Goal: Transaction & Acquisition: Purchase product/service

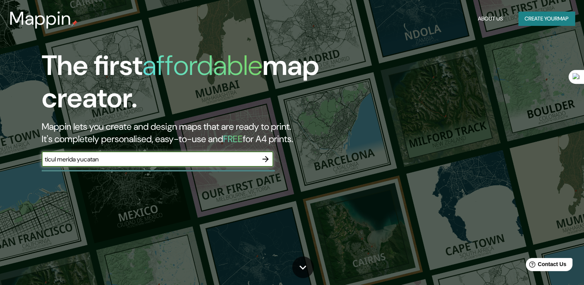
type input "ticul merida yucatan"
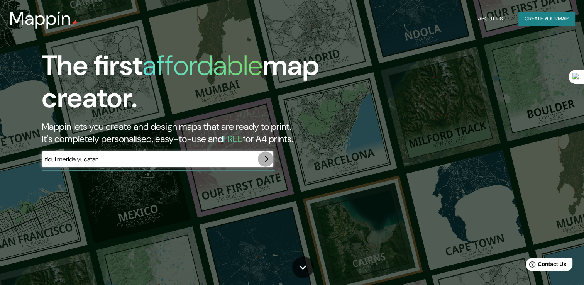
click at [265, 159] on icon "button" at bounding box center [265, 159] width 6 height 6
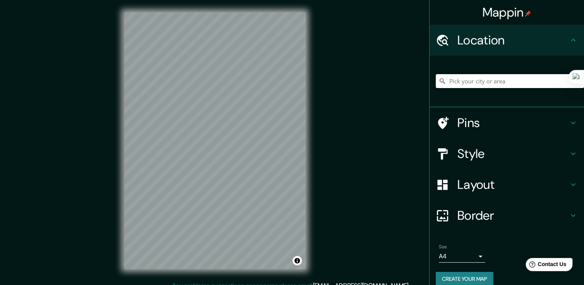
click at [442, 81] on input "Pick your city or area" at bounding box center [510, 81] width 148 height 14
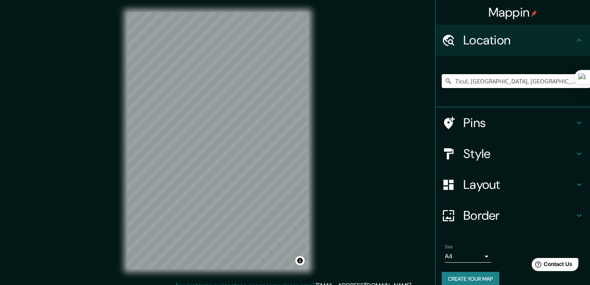
click at [459, 254] on body "Mappin Location Ticul, Yucatán, México Pins Style Layout Border Choose a border…" at bounding box center [295, 142] width 590 height 285
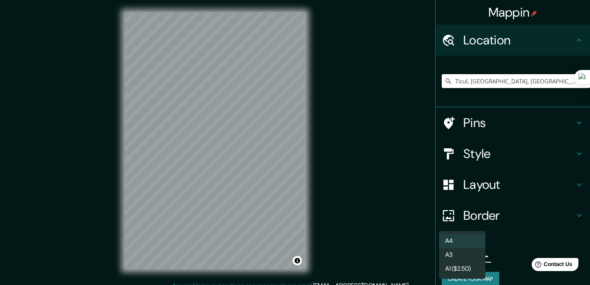
click at [509, 236] on div at bounding box center [295, 142] width 590 height 285
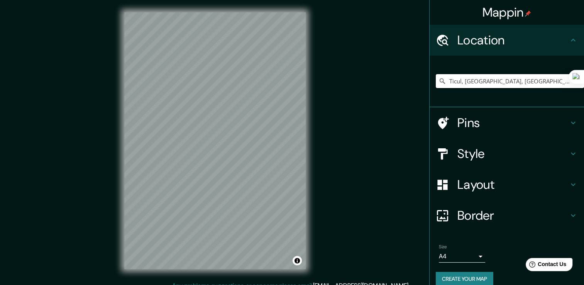
click at [523, 78] on input "Ticul, Yucatán, México" at bounding box center [510, 81] width 148 height 14
type input "Calle 38, 97864 Ticul, Yucatán, México"
click at [441, 122] on icon at bounding box center [443, 123] width 14 height 14
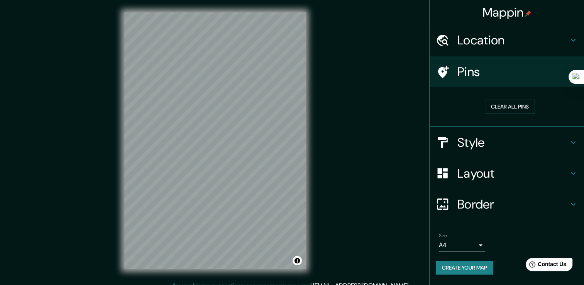
click at [439, 72] on icon at bounding box center [443, 72] width 11 height 12
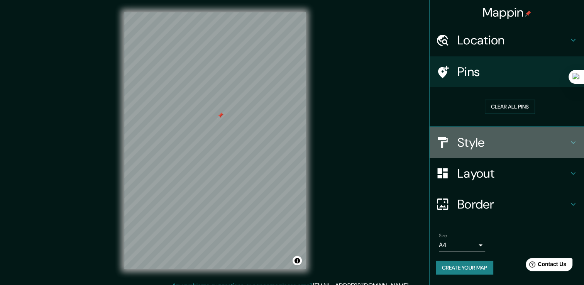
click at [474, 142] on h4 "Style" at bounding box center [512, 142] width 111 height 15
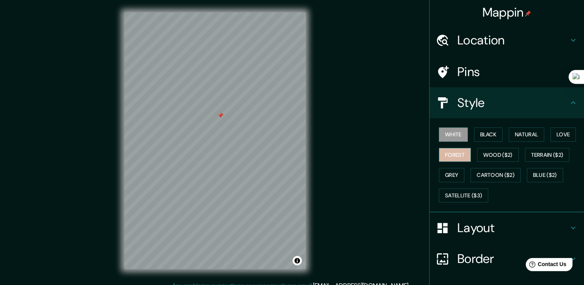
click at [449, 156] on button "Forest" at bounding box center [455, 155] width 32 height 14
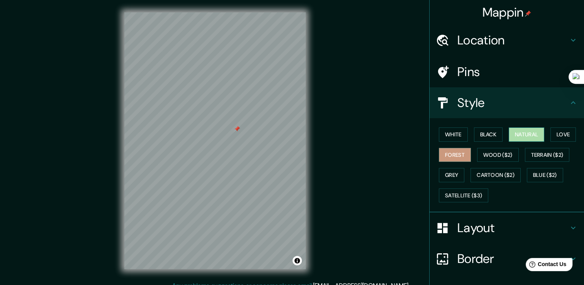
click at [510, 135] on button "Natural" at bounding box center [526, 134] width 35 height 14
click at [448, 168] on button "Grey" at bounding box center [451, 175] width 25 height 14
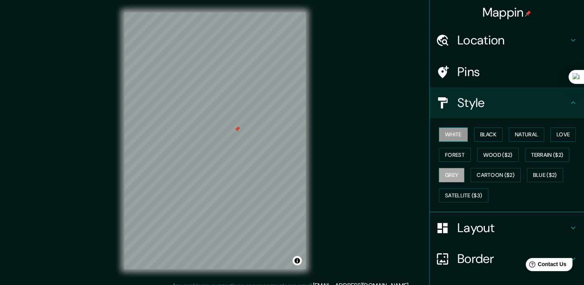
click at [443, 137] on button "White" at bounding box center [453, 134] width 29 height 14
click at [487, 128] on button "Black" at bounding box center [488, 134] width 29 height 14
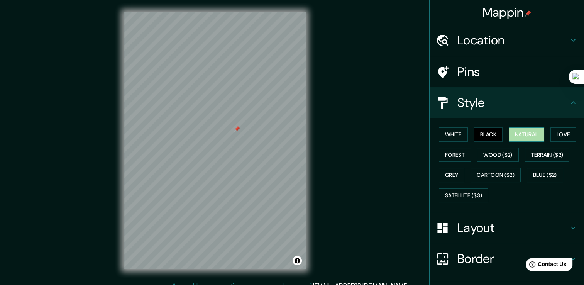
click at [528, 133] on button "Natural" at bounding box center [526, 134] width 35 height 14
click at [561, 134] on button "Love" at bounding box center [562, 134] width 25 height 14
click at [532, 131] on button "Natural" at bounding box center [526, 134] width 35 height 14
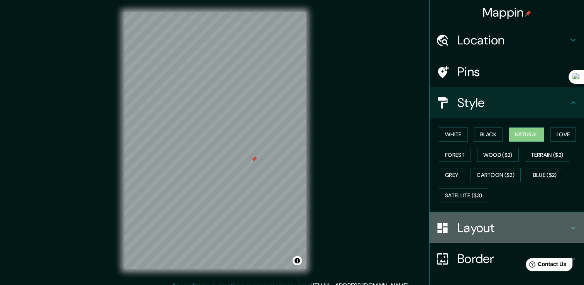
click at [473, 226] on h4 "Layout" at bounding box center [512, 227] width 111 height 15
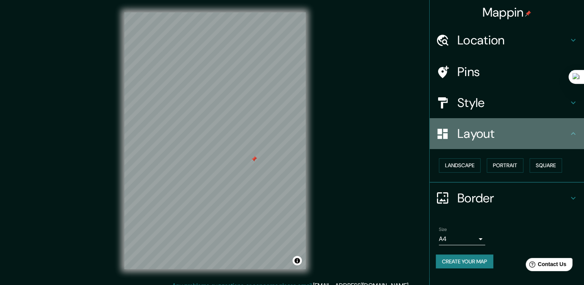
click at [531, 141] on div "Layout" at bounding box center [506, 133] width 154 height 31
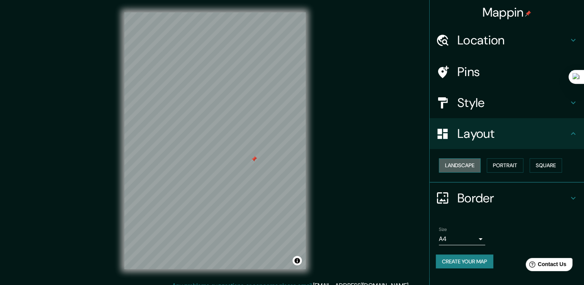
click at [467, 164] on button "Landscape" at bounding box center [460, 165] width 42 height 14
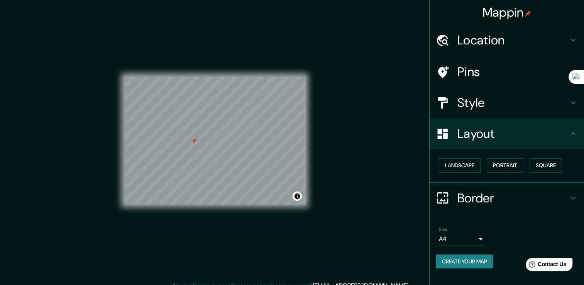
click at [467, 105] on h4 "Style" at bounding box center [512, 102] width 111 height 15
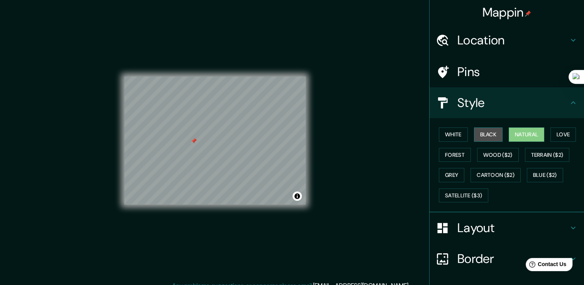
click at [480, 136] on button "Black" at bounding box center [488, 134] width 29 height 14
click at [450, 134] on button "White" at bounding box center [453, 134] width 29 height 14
click at [528, 132] on button "Natural" at bounding box center [526, 134] width 35 height 14
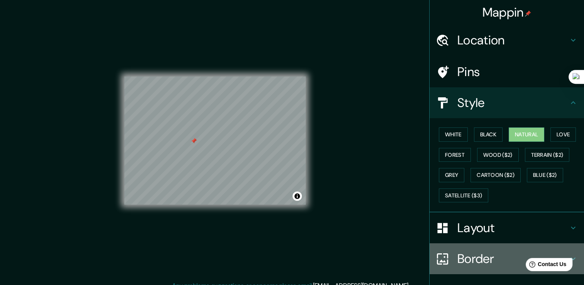
click at [467, 259] on h4 "Border" at bounding box center [512, 258] width 111 height 15
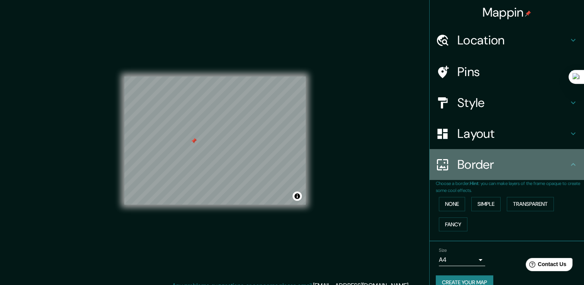
click at [544, 170] on h4 "Border" at bounding box center [512, 164] width 111 height 15
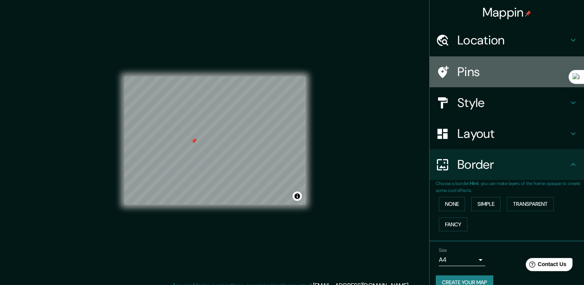
click at [466, 73] on h4 "Pins" at bounding box center [512, 71] width 111 height 15
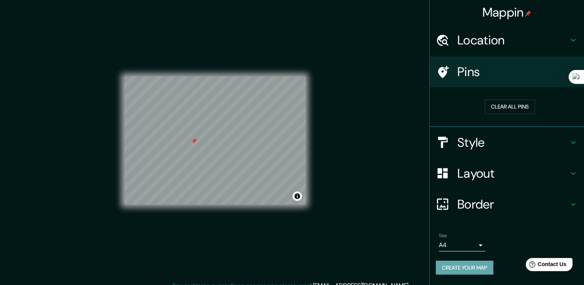
click at [462, 264] on button "Create your map" at bounding box center [464, 267] width 57 height 14
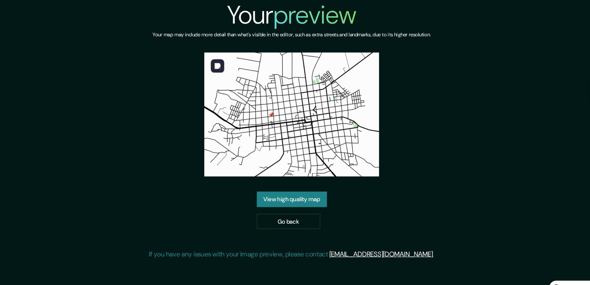
drag, startPoint x: 296, startPoint y: 92, endPoint x: 287, endPoint y: 108, distance: 18.1
click at [287, 108] on img at bounding box center [295, 105] width 161 height 114
click at [308, 198] on link "Go back" at bounding box center [292, 203] width 58 height 14
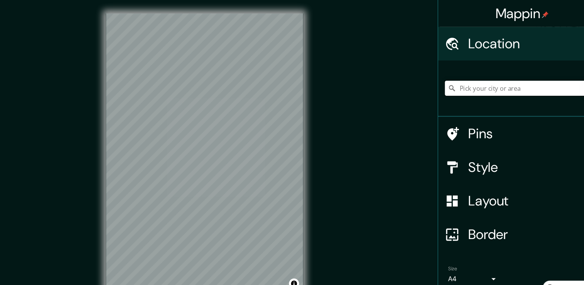
click at [454, 82] on input "Pick your city or area" at bounding box center [510, 81] width 148 height 14
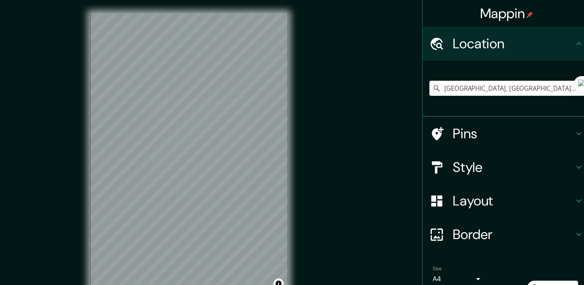
click at [459, 150] on h4 "Style" at bounding box center [512, 153] width 111 height 15
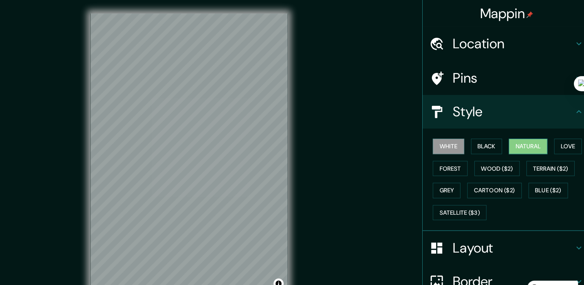
click at [531, 134] on button "Natural" at bounding box center [526, 134] width 35 height 14
click at [450, 155] on button "Forest" at bounding box center [455, 155] width 32 height 14
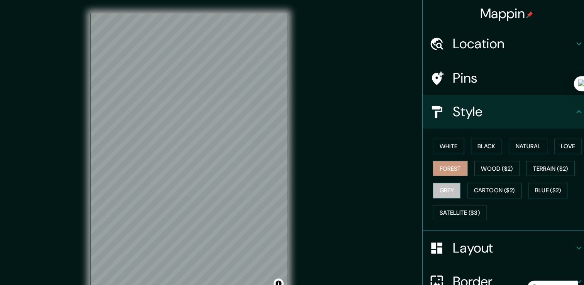
click at [452, 171] on button "Grey" at bounding box center [451, 175] width 25 height 14
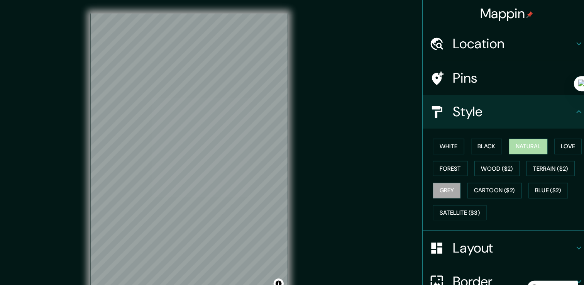
click at [512, 138] on button "Natural" at bounding box center [526, 134] width 35 height 14
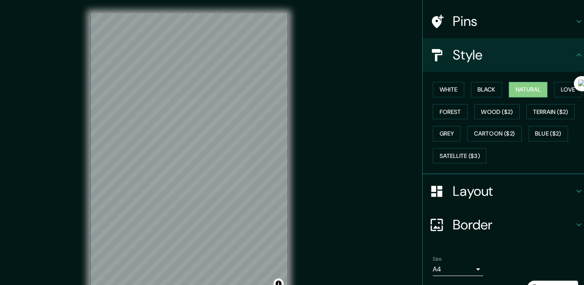
scroll to position [8, 0]
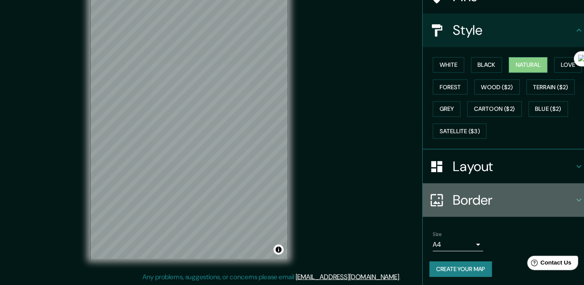
click at [469, 206] on h4 "Border" at bounding box center [512, 206] width 111 height 15
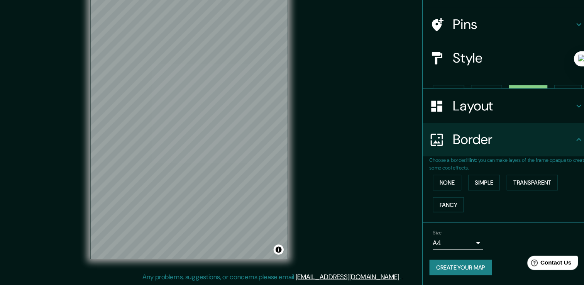
scroll to position [13, 0]
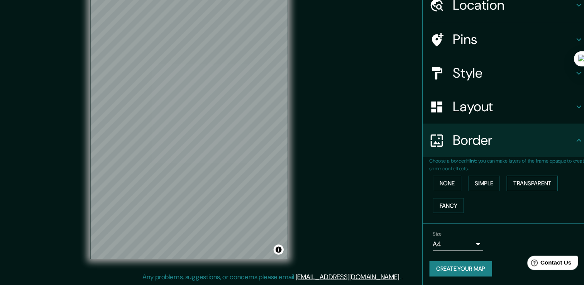
click at [519, 188] on button "Transparent" at bounding box center [530, 191] width 47 height 14
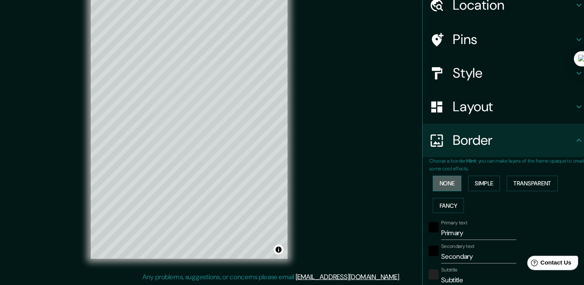
click at [450, 191] on button "None" at bounding box center [452, 191] width 26 height 14
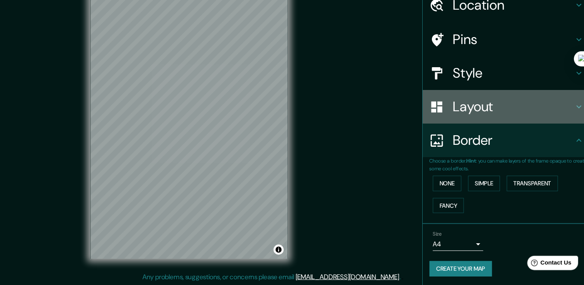
click at [474, 124] on h4 "Layout" at bounding box center [512, 120] width 111 height 15
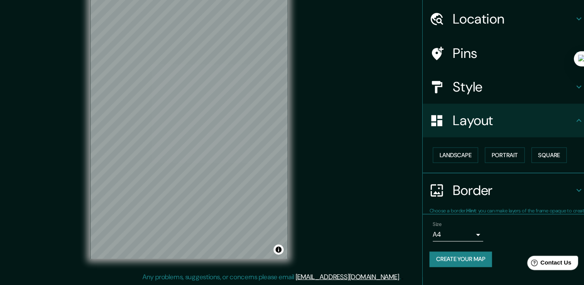
scroll to position [0, 0]
click at [472, 166] on button "Landscape" at bounding box center [460, 165] width 42 height 14
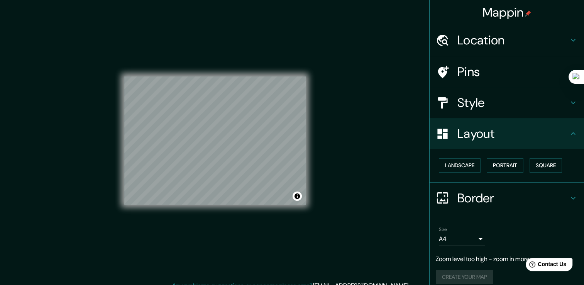
click at [466, 38] on h4 "Location" at bounding box center [512, 39] width 111 height 15
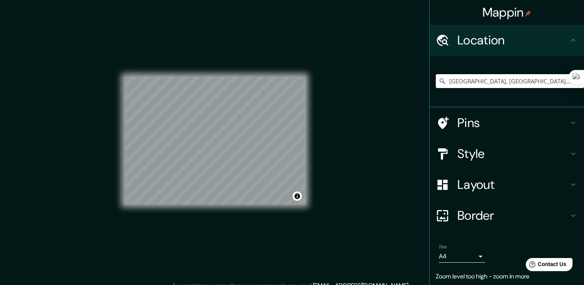
click at [512, 84] on input "[GEOGRAPHIC_DATA], [GEOGRAPHIC_DATA], [GEOGRAPHIC_DATA]" at bounding box center [510, 81] width 148 height 14
click at [465, 81] on input "[GEOGRAPHIC_DATA], [GEOGRAPHIC_DATA], [GEOGRAPHIC_DATA]" at bounding box center [510, 81] width 148 height 14
type input "[GEOGRAPHIC_DATA], [GEOGRAPHIC_DATA]"
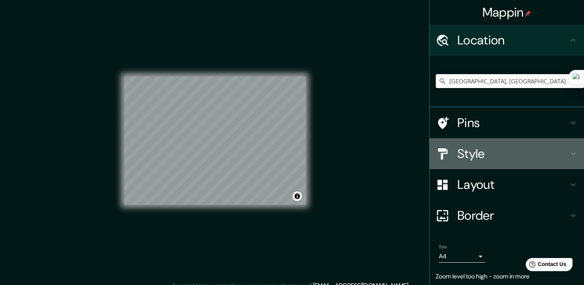
click at [469, 149] on h4 "Style" at bounding box center [512, 153] width 111 height 15
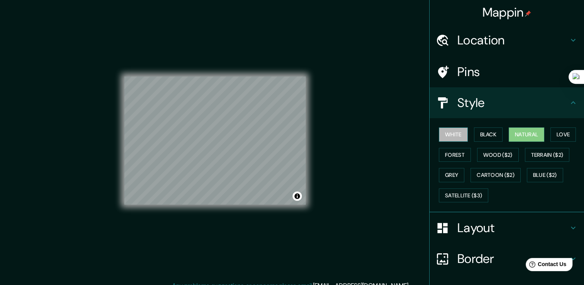
click at [443, 134] on button "White" at bounding box center [453, 134] width 29 height 14
click at [478, 133] on button "Black" at bounding box center [488, 134] width 29 height 14
click at [521, 132] on button "Natural" at bounding box center [526, 134] width 35 height 14
